Goal: Task Accomplishment & Management: Manage account settings

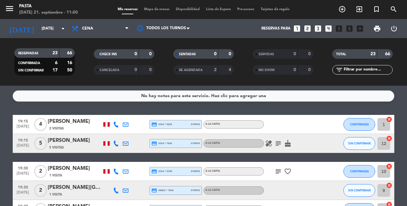
scroll to position [24, 0]
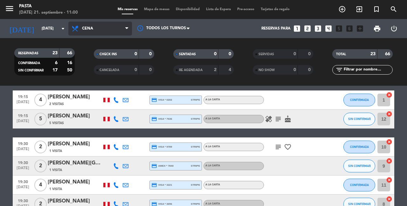
click at [84, 31] on span "Cena" at bounding box center [100, 29] width 64 height 14
click at [84, 60] on div "menu Pasta [DATE] 21. septiembre - 11:00 Mis reservas Mapa de mesas Disponibili…" at bounding box center [203, 43] width 407 height 86
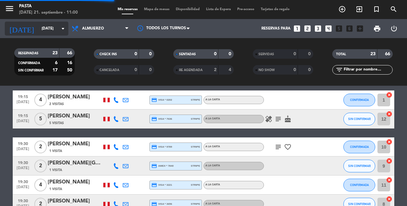
click at [65, 27] on icon "arrow_drop_down" at bounding box center [63, 29] width 8 height 8
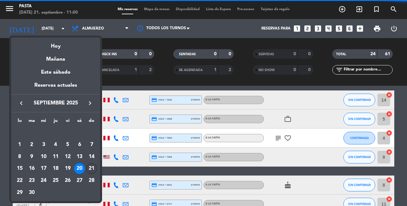
click at [94, 173] on div "21" at bounding box center [91, 168] width 11 height 11
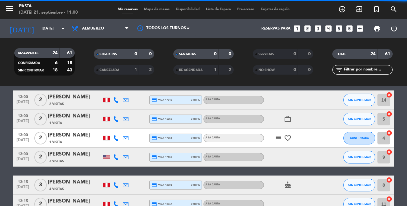
type input "[DATE]"
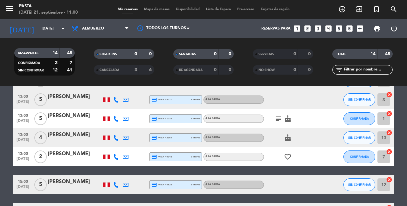
scroll to position [192, 0]
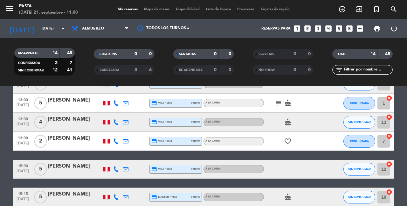
click at [276, 106] on icon "subject" at bounding box center [278, 103] width 8 height 8
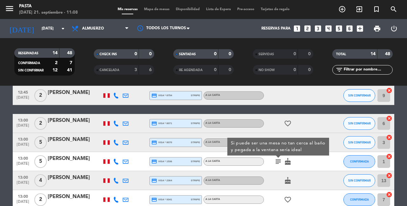
scroll to position [132, 0]
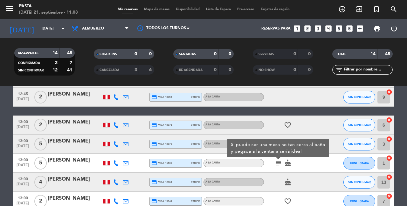
click at [64, 141] on div "[PERSON_NAME]" at bounding box center [75, 141] width 54 height 8
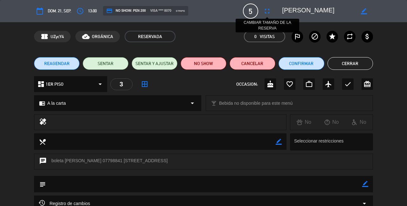
click at [268, 16] on button "fullscreen" at bounding box center [266, 10] width 11 height 11
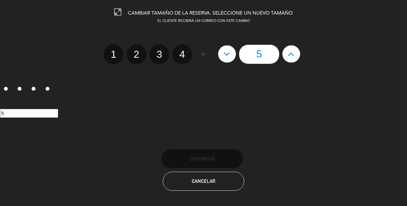
click at [227, 56] on icon at bounding box center [226, 54] width 7 height 10
click at [181, 51] on label "4" at bounding box center [182, 54] width 20 height 20
click at [181, 51] on input "4" at bounding box center [181, 49] width 4 height 4
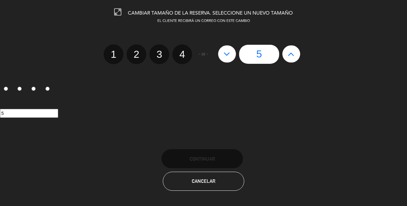
radio input "true"
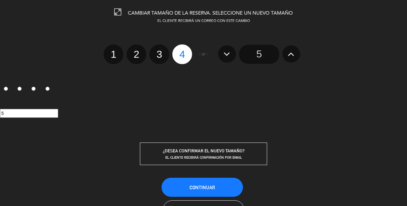
radio input "false"
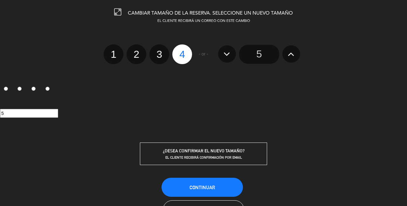
radio input "false"
radio input "true"
click at [180, 188] on button "Continuar" at bounding box center [201, 187] width 81 height 19
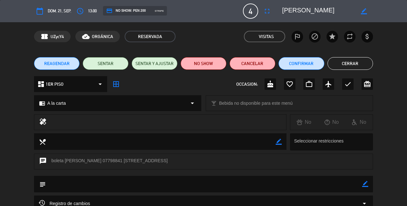
click at [353, 59] on button "Cerrar" at bounding box center [350, 63] width 46 height 13
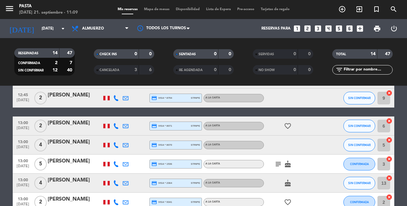
scroll to position [128, 0]
